Goal: Find contact information: Find contact information

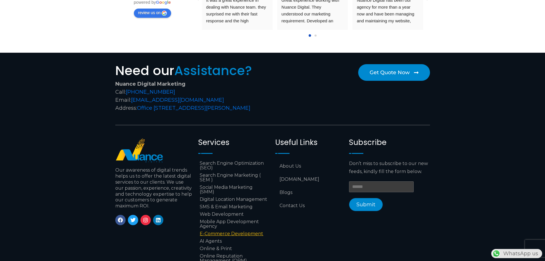
scroll to position [2373, 0]
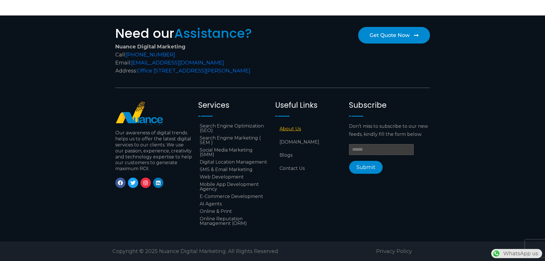
click at [296, 127] on link "About Us" at bounding box center [309, 128] width 68 height 13
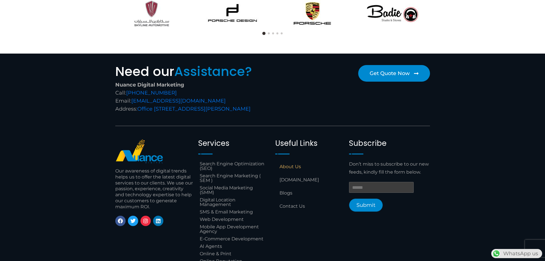
scroll to position [461, 0]
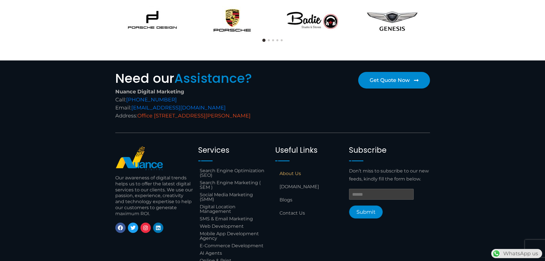
drag, startPoint x: 214, startPoint y: 125, endPoint x: 140, endPoint y: 117, distance: 74.8
click at [140, 117] on div "Nuance Digital Marketing Call: +974 6688 1424 Email: info@nuancedigitalsolution…" at bounding box center [192, 104] width 155 height 32
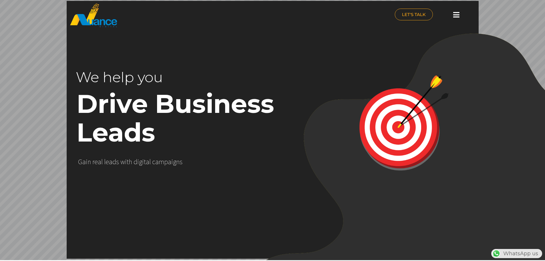
scroll to position [0, 151]
